Goal: Information Seeking & Learning: Learn about a topic

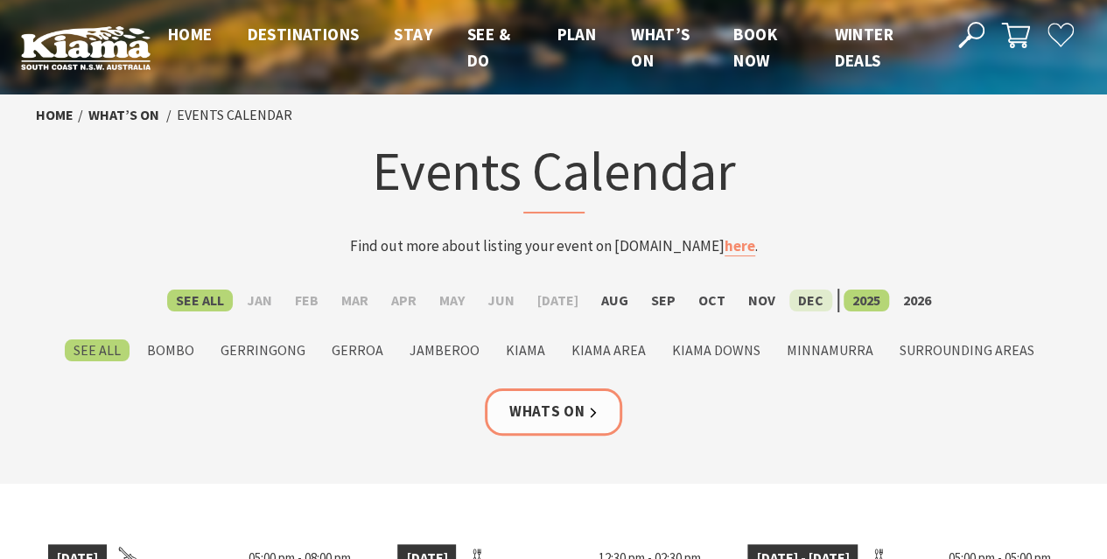
click at [806, 308] on label "Dec" at bounding box center [810, 301] width 43 height 22
click at [0, 0] on input "Dec" at bounding box center [0, 0] width 0 height 0
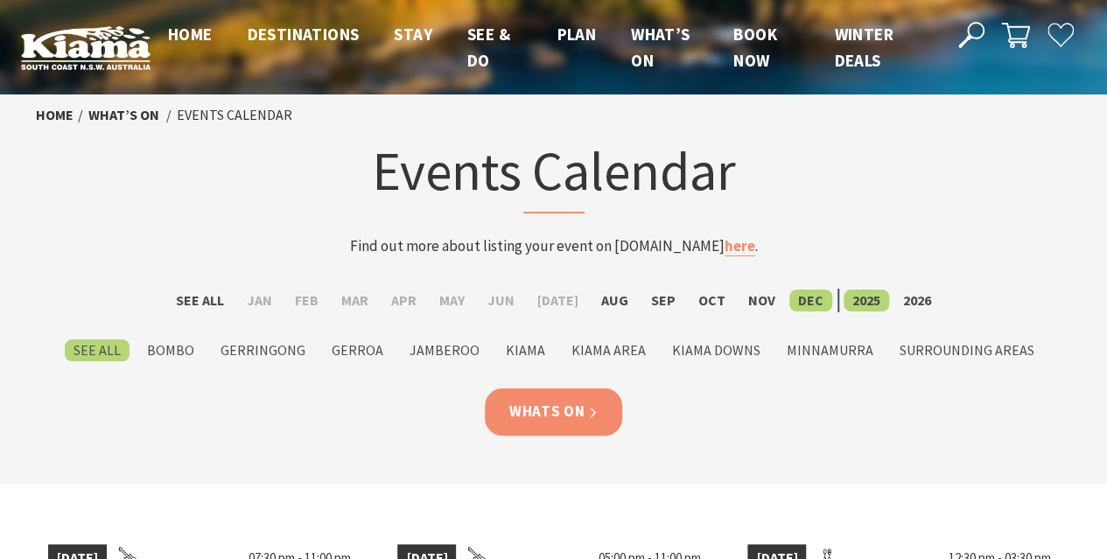
click at [543, 412] on link "Whats On" at bounding box center [554, 412] width 138 height 46
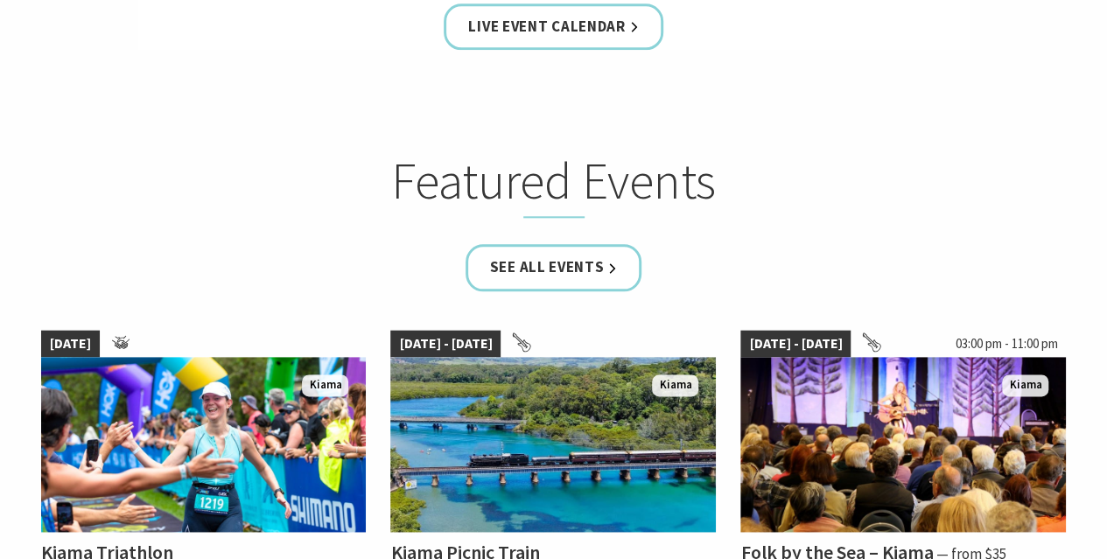
scroll to position [928, 0]
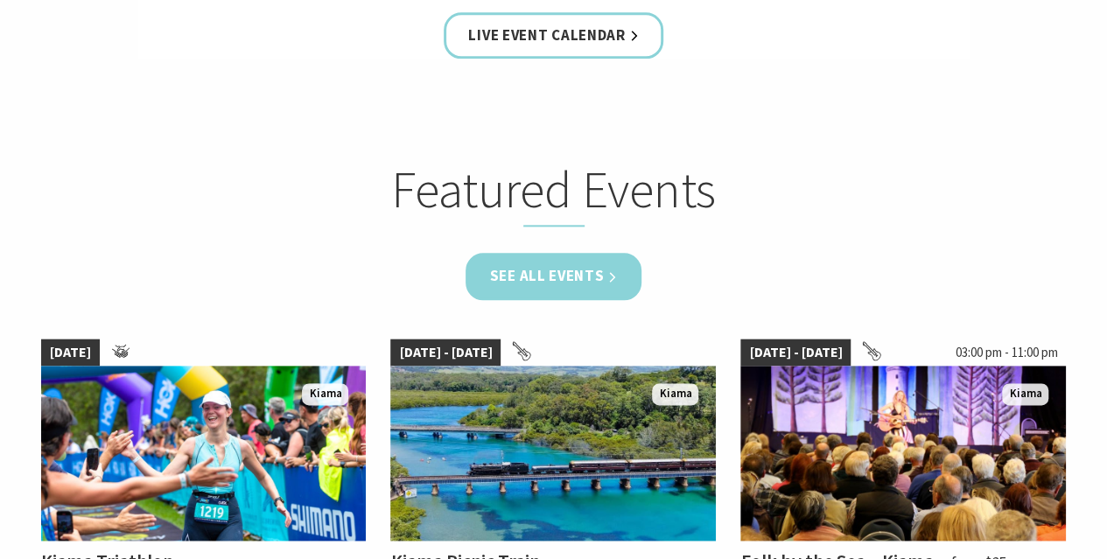
click at [534, 284] on link "See all Events" at bounding box center [554, 276] width 177 height 46
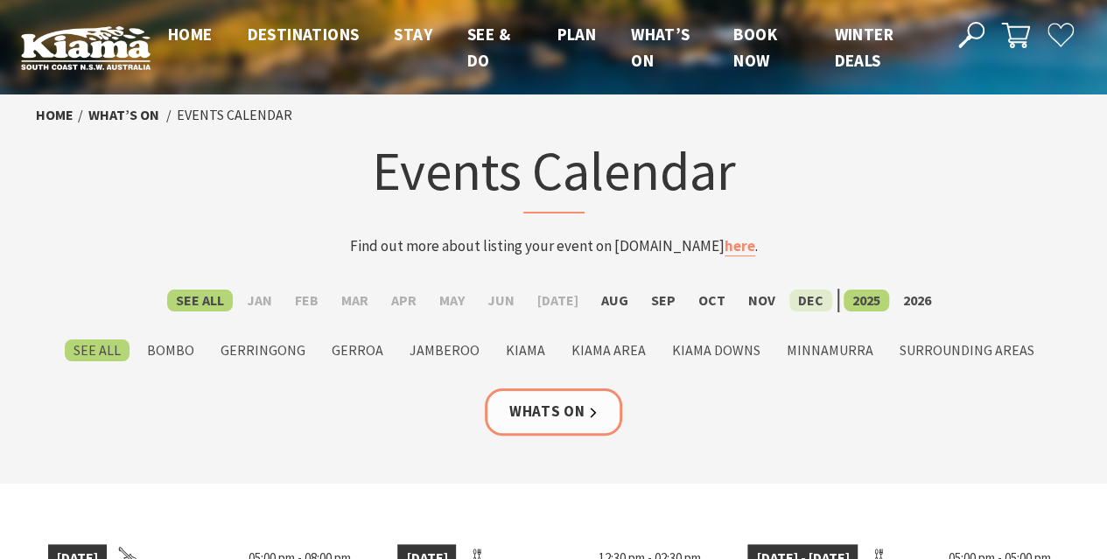
click at [798, 294] on label "Dec" at bounding box center [810, 301] width 43 height 22
click at [0, 0] on input "Dec" at bounding box center [0, 0] width 0 height 0
